Goal: Find specific page/section: Find specific page/section

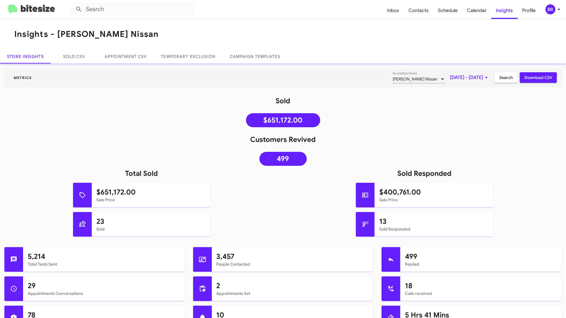
click at [556, 2] on mat-toolbar "Inbox Contacts Schedule Calendar Insights Profile BR" at bounding box center [283, 9] width 566 height 19
click at [556, 11] on icon at bounding box center [559, 9] width 7 height 7
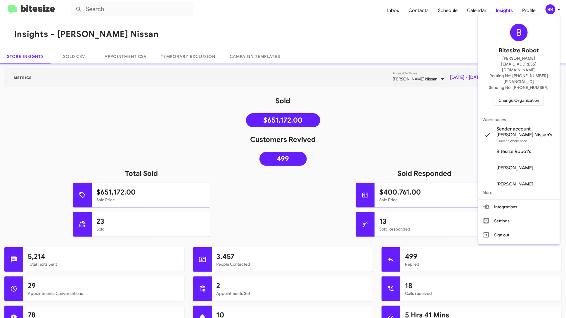
click at [523, 95] on button "Change Organization" at bounding box center [519, 100] width 50 height 11
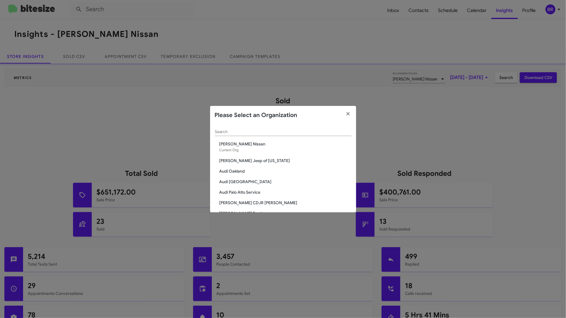
click at [230, 136] on div "Search" at bounding box center [283, 133] width 137 height 17
click at [240, 128] on div "Search" at bounding box center [283, 130] width 137 height 11
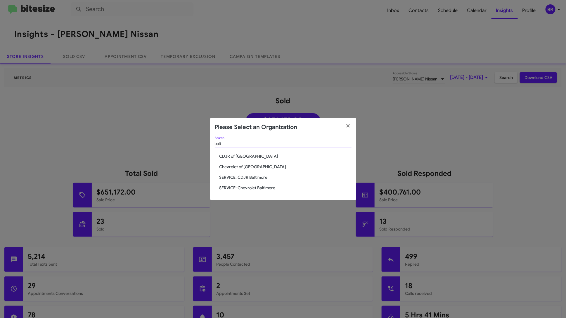
type input "balt"
click at [233, 168] on span "Chevrolet of [GEOGRAPHIC_DATA]" at bounding box center [286, 167] width 132 height 6
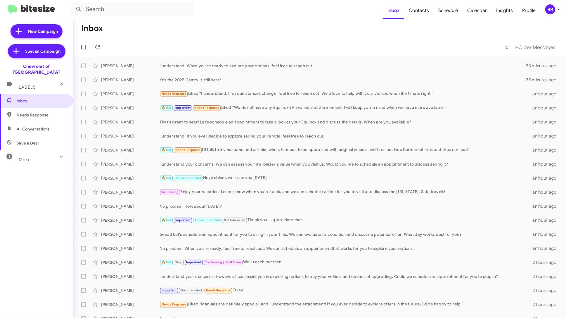
click at [36, 153] on div "More" at bounding box center [31, 157] width 52 height 11
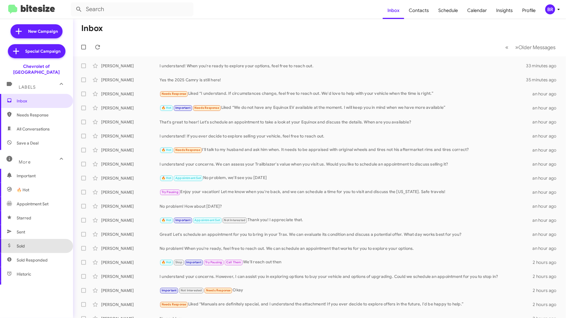
click at [40, 239] on span "Sold" at bounding box center [36, 246] width 73 height 14
type input "in:sold"
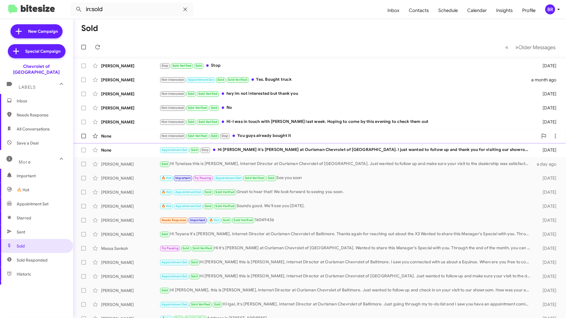
click at [82, 134] on span at bounding box center [83, 136] width 5 height 5
click at [83, 138] on input "checkbox" at bounding box center [83, 138] width 0 height 0
checkbox input "true"
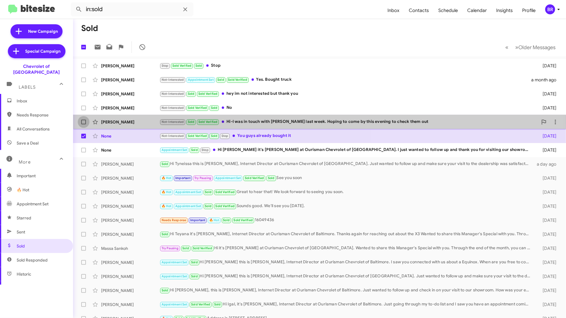
click at [82, 120] on span at bounding box center [83, 122] width 5 height 5
click at [83, 124] on input "checkbox" at bounding box center [83, 124] width 0 height 0
checkbox input "true"
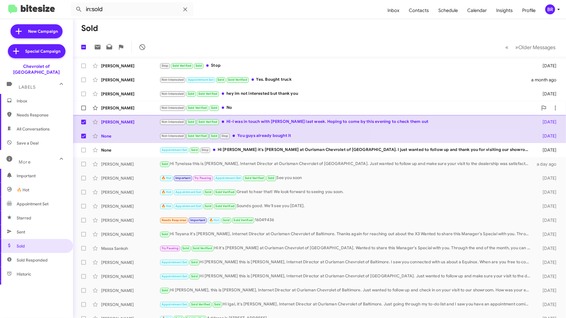
click at [82, 110] on span at bounding box center [83, 108] width 5 height 5
click at [83, 110] on input "checkbox" at bounding box center [83, 110] width 0 height 0
checkbox input "true"
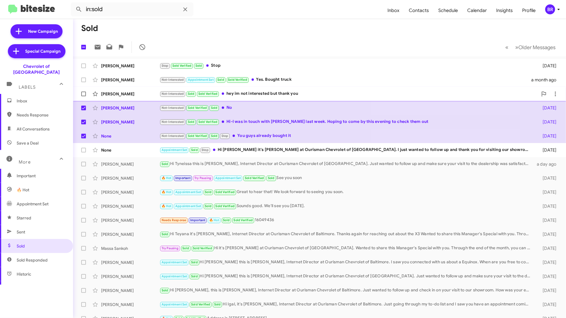
click at [80, 96] on label at bounding box center [84, 94] width 12 height 12
click at [83, 96] on input "checkbox" at bounding box center [83, 96] width 0 height 0
checkbox input "true"
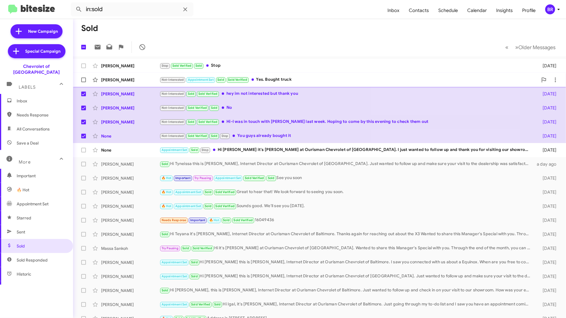
click at [80, 79] on label at bounding box center [84, 80] width 12 height 12
click at [83, 82] on input "checkbox" at bounding box center [83, 82] width 0 height 0
checkbox input "true"
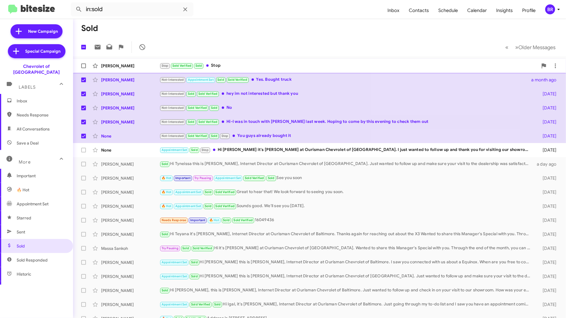
click at [82, 66] on span at bounding box center [83, 65] width 5 height 5
click at [83, 68] on input "checkbox" at bounding box center [83, 68] width 0 height 0
checkbox input "true"
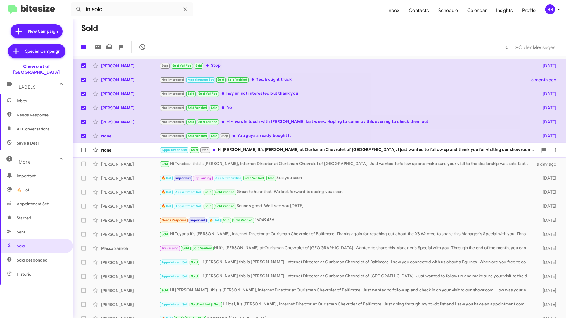
click at [83, 146] on label at bounding box center [84, 150] width 12 height 12
click at [83, 152] on input "checkbox" at bounding box center [83, 152] width 0 height 0
checkbox input "true"
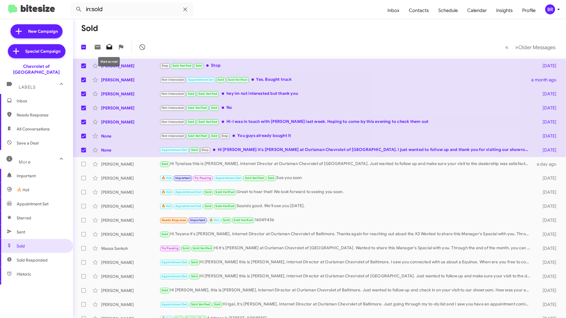
click at [109, 46] on icon at bounding box center [109, 47] width 7 height 7
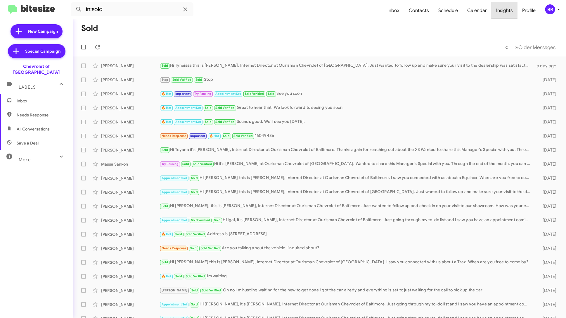
click at [506, 9] on span "Insights" at bounding box center [505, 10] width 26 height 17
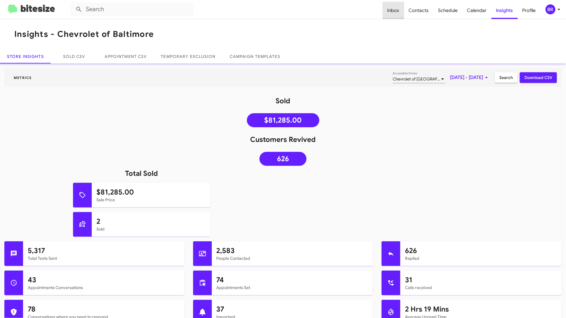
click at [397, 13] on span "Inbox" at bounding box center [393, 10] width 21 height 17
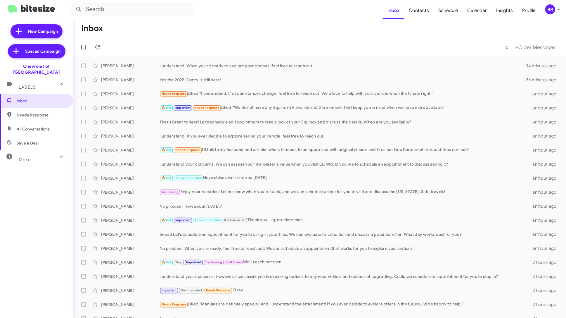
click at [37, 152] on div "More" at bounding box center [31, 157] width 52 height 11
click at [37, 239] on span "Sold" at bounding box center [36, 246] width 73 height 14
type input "in:sold"
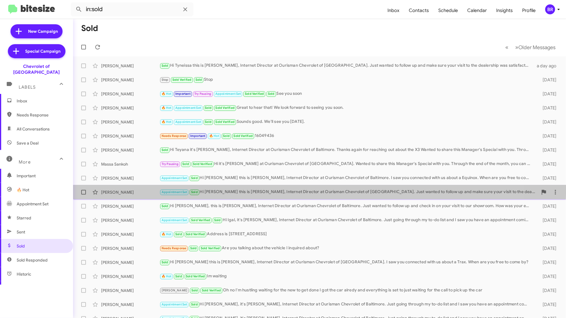
click at [248, 186] on span "Eric Hall Appointment Set Sold Hi Eric this is Erik Hershan, Internet Director …" at bounding box center [319, 192] width 493 height 14
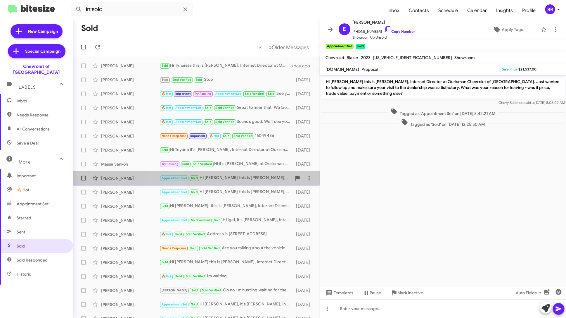
click at [248, 178] on div "Appointment Set Sold Hi Dianne this is Erik Hershan, Internet Director at Ouris…" at bounding box center [226, 178] width 132 height 7
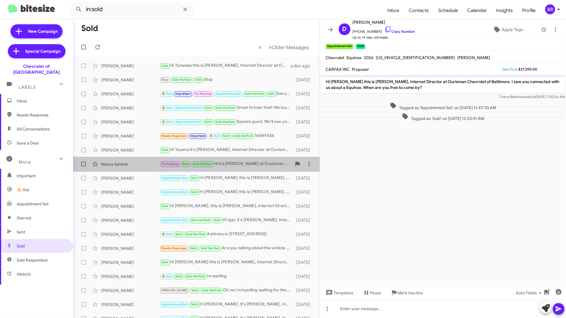
click at [252, 164] on div "Try Pausing Sold Sold Verified Hi it's Erik Hershan at Ourisman Chevrolet of Ba…" at bounding box center [226, 164] width 132 height 7
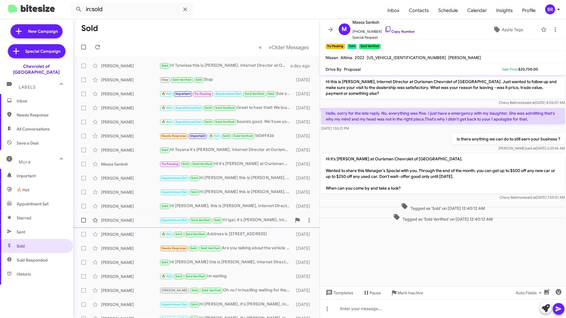
click at [254, 218] on div "Appointment Set Sold Verified Sold Hi Igal, it's Erik Hershan, Internet Directo…" at bounding box center [226, 220] width 132 height 7
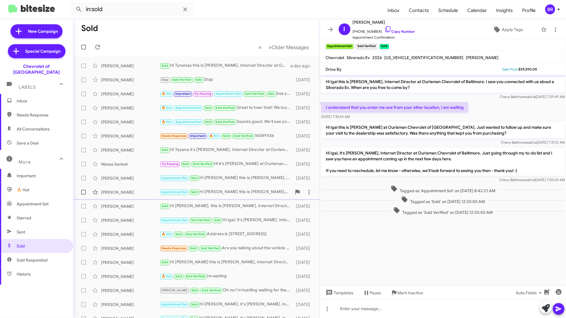
click at [234, 193] on div "Appointment Set Sold Hi Eric this is Erik Hershan, Internet Director at Ourisma…" at bounding box center [226, 192] width 132 height 7
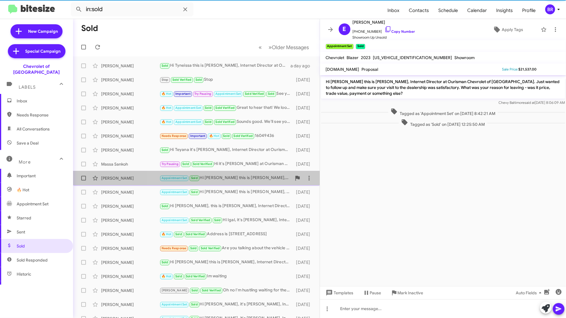
click at [243, 176] on div "Appointment Set Sold Hi Dianne this is Erik Hershan, Internet Director at Ouris…" at bounding box center [226, 178] width 132 height 7
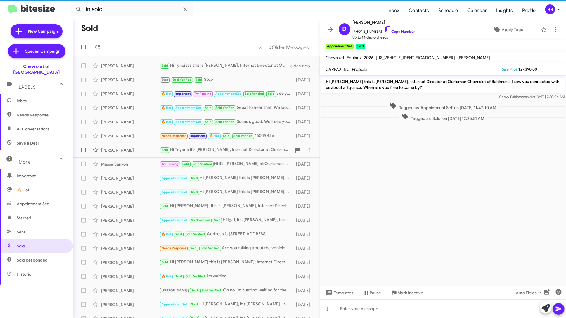
click at [253, 148] on div "Sold Hi Teyana it's Erik Hershan, Internet Director at Ourisman Chevrolet of Ba…" at bounding box center [226, 149] width 132 height 7
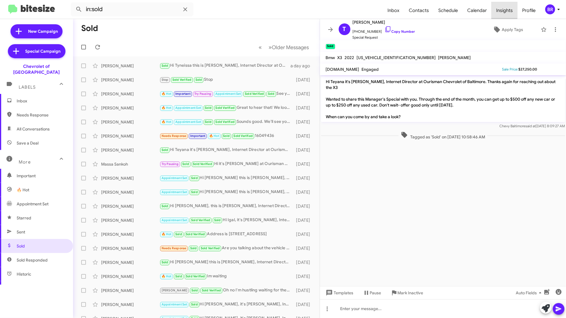
click at [500, 9] on span "Insights" at bounding box center [505, 10] width 26 height 17
